Goal: Task Accomplishment & Management: Use online tool/utility

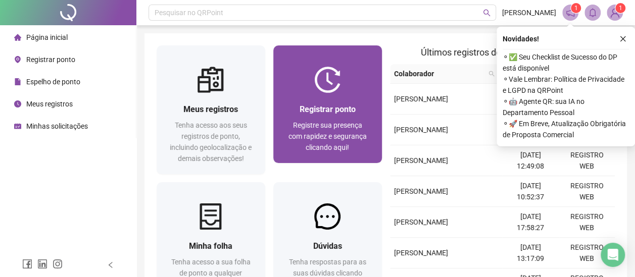
click at [346, 91] on div at bounding box center [327, 80] width 109 height 26
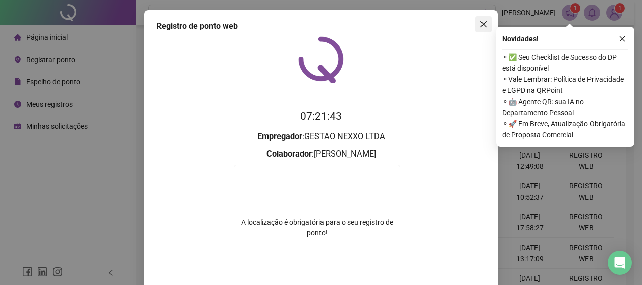
click at [480, 23] on icon "close" at bounding box center [484, 24] width 8 height 8
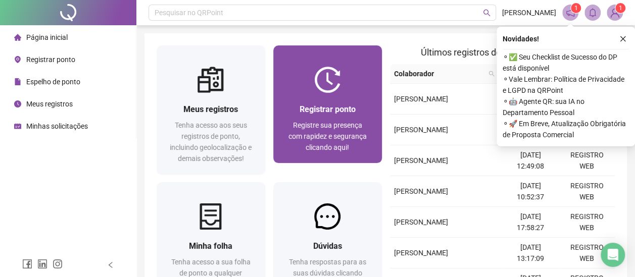
click at [338, 116] on div "Registrar ponto Registre sua presença com rapidez e segurança clicando aqui!" at bounding box center [327, 128] width 84 height 50
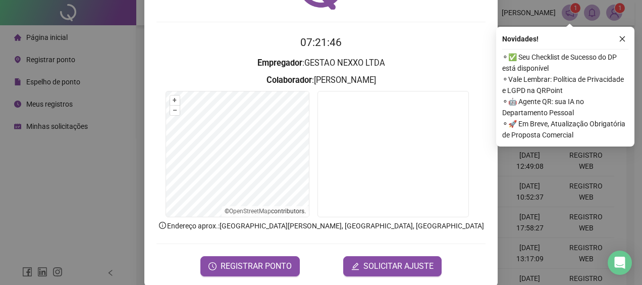
scroll to position [86, 0]
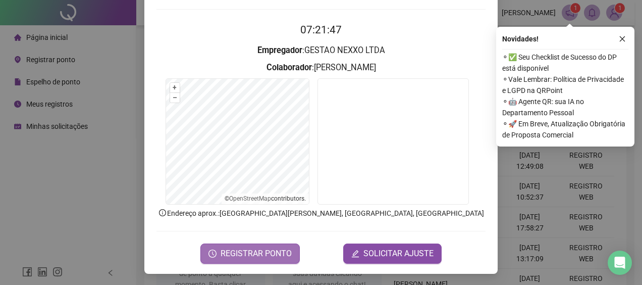
click at [268, 249] on span "REGISTRAR PONTO" at bounding box center [256, 253] width 71 height 12
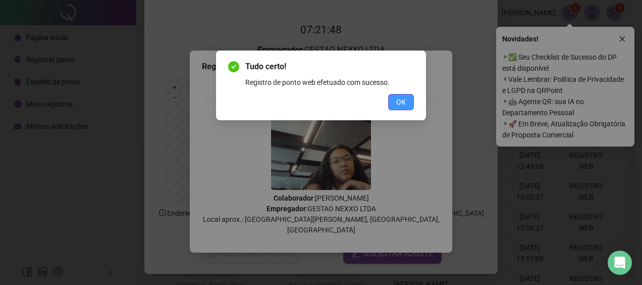
click at [399, 101] on span "OK" at bounding box center [401, 101] width 10 height 11
